Goal: Task Accomplishment & Management: Use online tool/utility

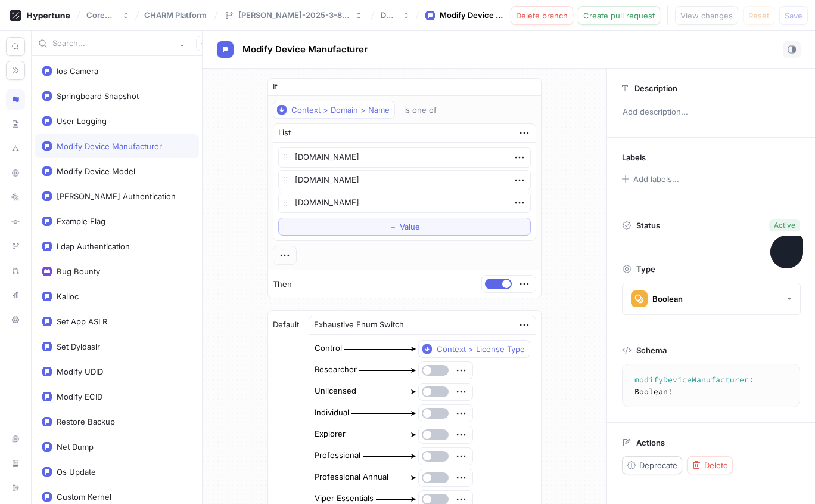
type textarea "x"
drag, startPoint x: 269, startPoint y: 48, endPoint x: 83, endPoint y: 25, distance: 187.3
click at [269, 48] on span "Modify Device Manufacturer" at bounding box center [305, 50] width 125 height 10
click at [39, 17] on icon at bounding box center [48, 16] width 43 height 8
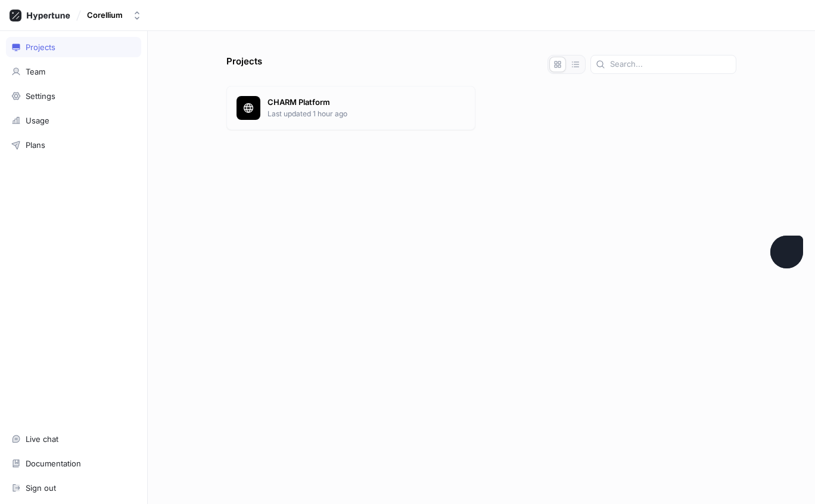
click at [294, 112] on p "Last updated 1 hour ago" at bounding box center [367, 113] width 198 height 11
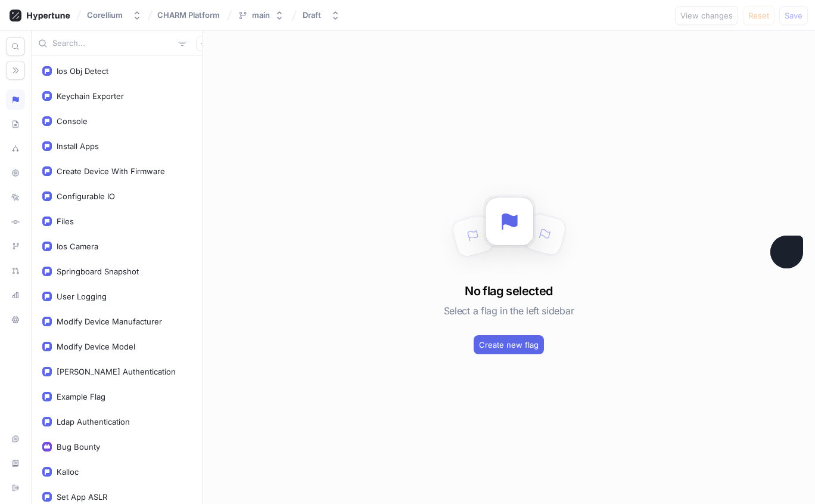
click at [97, 46] on input "text" at bounding box center [112, 44] width 121 height 12
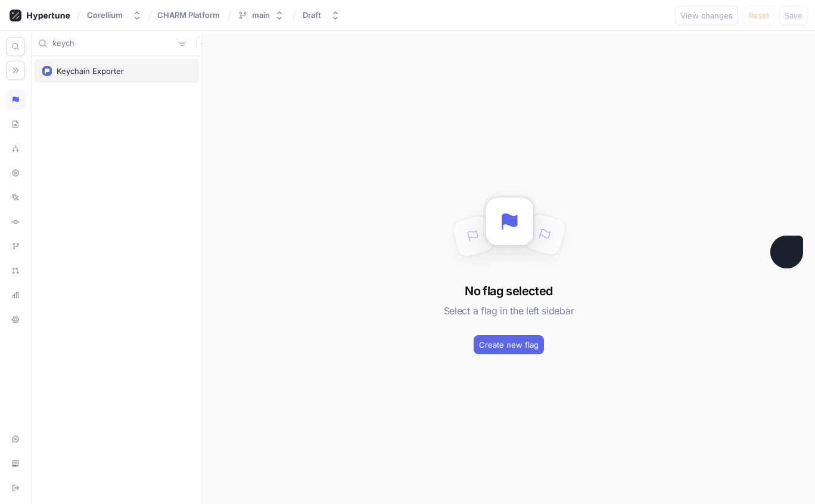
type input "keych"
click at [104, 73] on div "Keychain Exporter" at bounding box center [90, 71] width 67 height 10
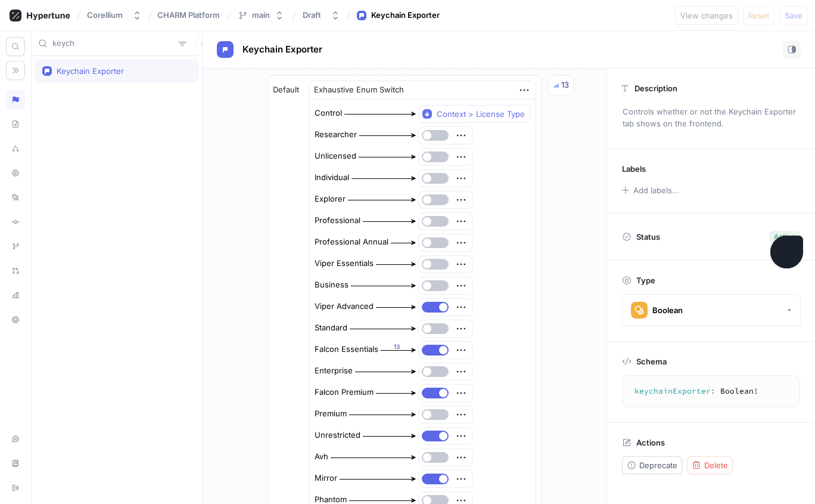
scroll to position [203, 0]
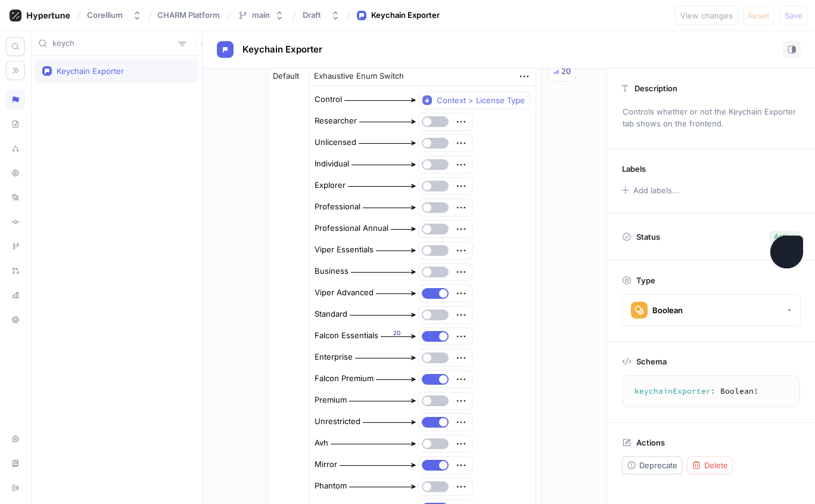
type textarea "x"
